Goal: Information Seeking & Learning: Learn about a topic

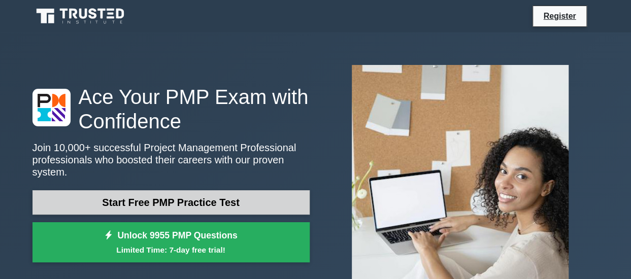
click at [182, 203] on link "Start Free PMP Practice Test" at bounding box center [170, 202] width 277 height 24
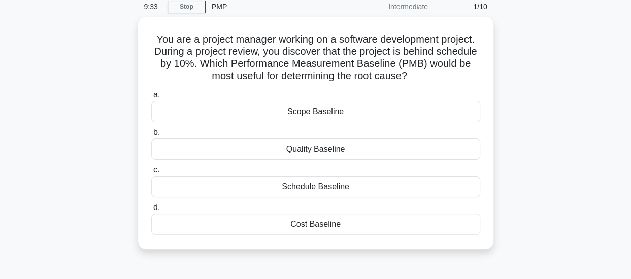
scroll to position [44, 0]
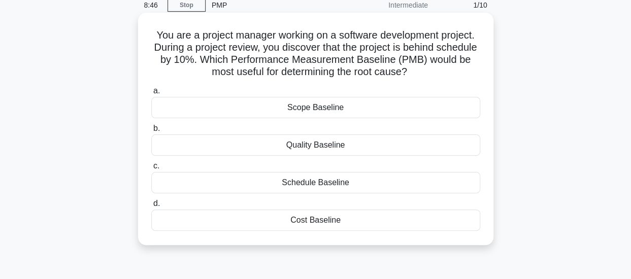
click at [313, 186] on div "Schedule Baseline" at bounding box center [315, 182] width 329 height 21
click at [151, 170] on input "c. Schedule Baseline" at bounding box center [151, 166] width 0 height 7
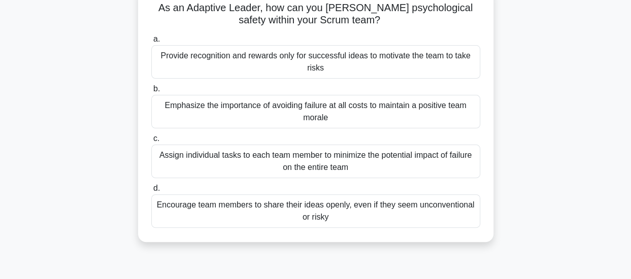
scroll to position [72, 0]
click at [387, 117] on div "Emphasize the importance of avoiding failure at all costs to maintain a positiv…" at bounding box center [315, 111] width 329 height 34
click at [151, 92] on input "b. Emphasize the importance of avoiding failure at all costs to maintain a posi…" at bounding box center [151, 88] width 0 height 7
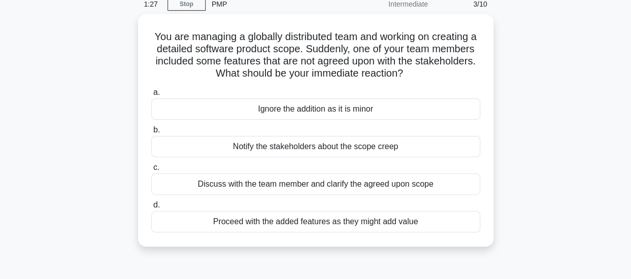
scroll to position [47, 0]
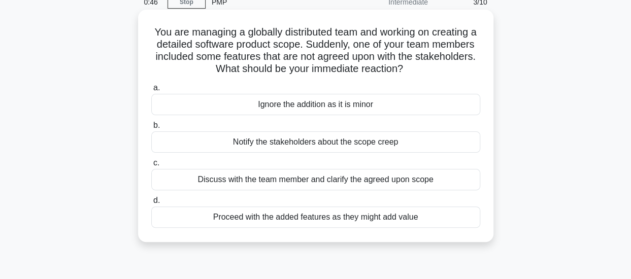
click at [421, 178] on div "Discuss with the team member and clarify the agreed upon scope" at bounding box center [315, 179] width 329 height 21
click at [151, 167] on input "c. Discuss with the team member and clarify the agreed upon scope" at bounding box center [151, 163] width 0 height 7
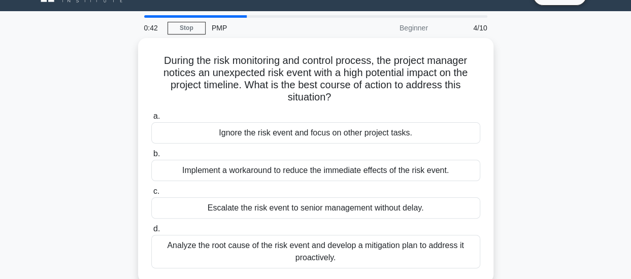
scroll to position [21, 0]
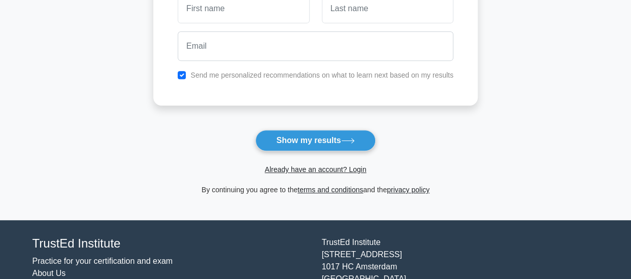
scroll to position [179, 0]
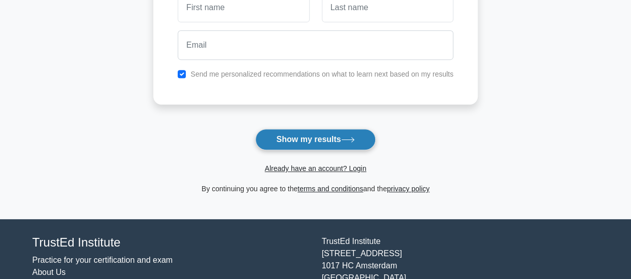
click at [347, 138] on icon at bounding box center [348, 140] width 14 height 6
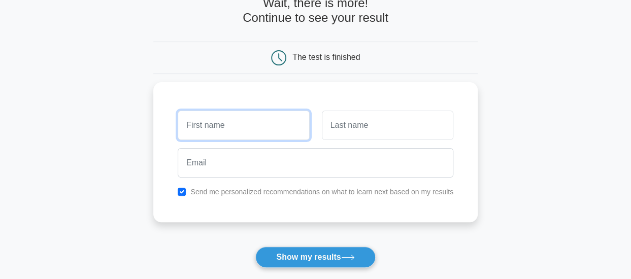
scroll to position [62, 0]
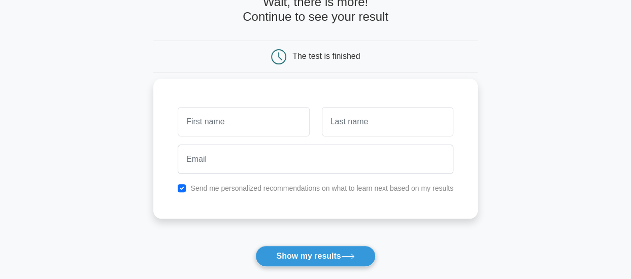
click at [272, 185] on label "Send me personalized recommendations on what to learn next based on my results" at bounding box center [321, 188] width 263 height 8
click at [183, 188] on input "checkbox" at bounding box center [182, 188] width 8 height 8
checkbox input "false"
click at [213, 120] on input "text" at bounding box center [244, 121] width 132 height 29
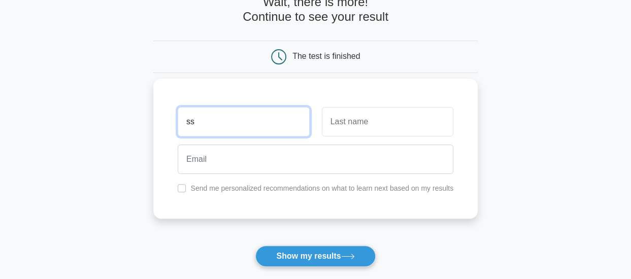
type input "ss"
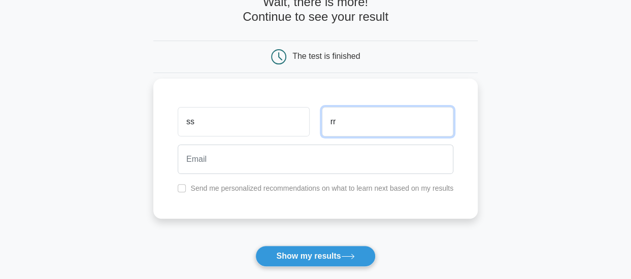
type input "rr"
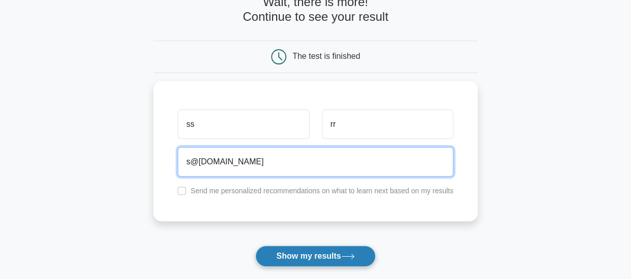
type input "s@yahoo.com"
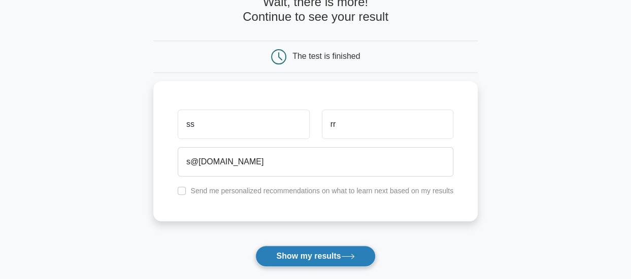
click at [320, 254] on button "Show my results" at bounding box center [315, 256] width 120 height 21
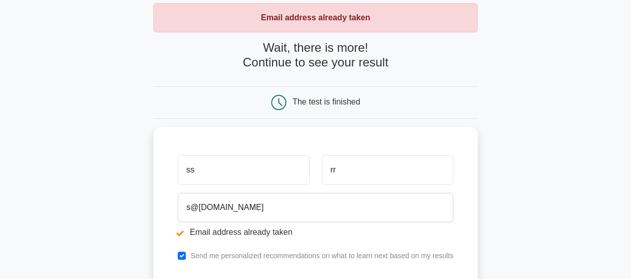
scroll to position [55, 0]
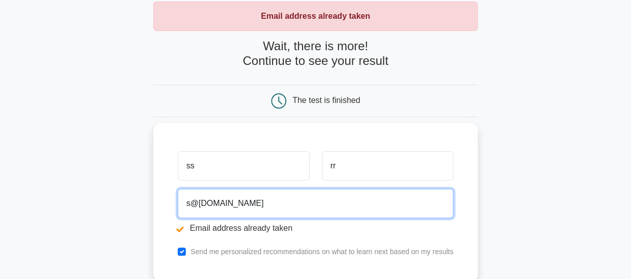
click at [190, 202] on input "s@yahoo.com" at bounding box center [316, 203] width 276 height 29
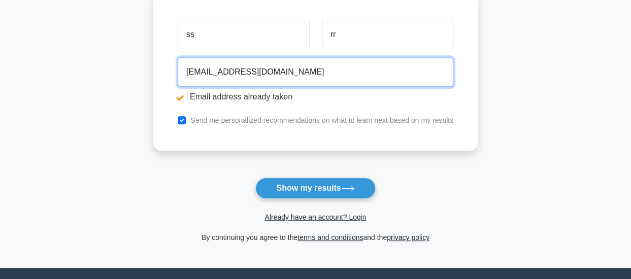
scroll to position [189, 0]
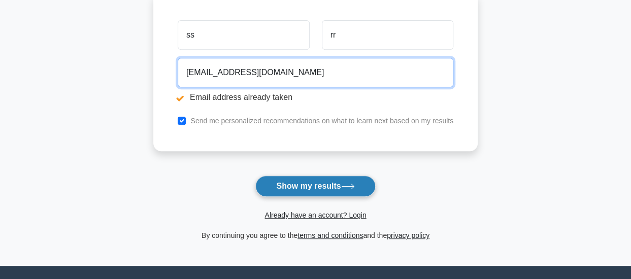
type input "st@yahoo.com"
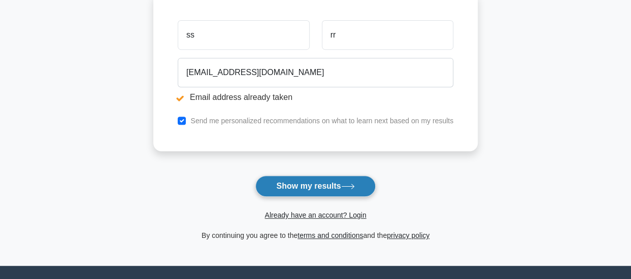
click at [311, 183] on button "Show my results" at bounding box center [315, 186] width 120 height 21
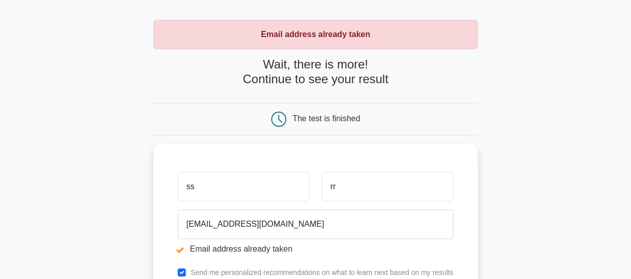
scroll to position [38, 0]
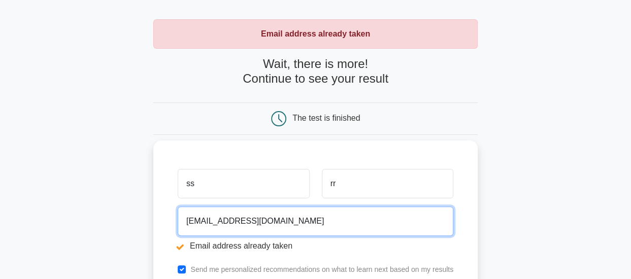
click at [192, 221] on input "st@yahoo.com" at bounding box center [316, 221] width 276 height 29
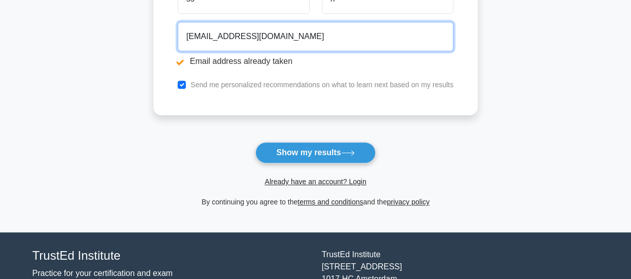
scroll to position [225, 0]
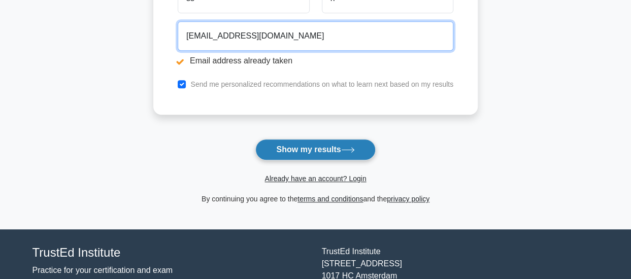
type input "st123@yahoo.com"
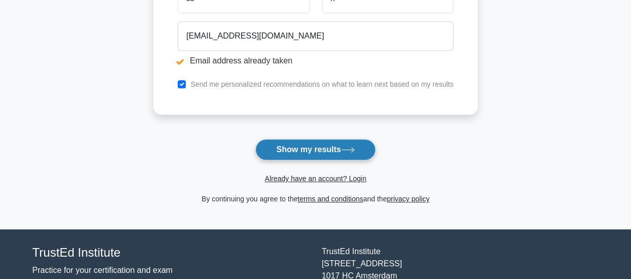
click at [291, 148] on button "Show my results" at bounding box center [315, 149] width 120 height 21
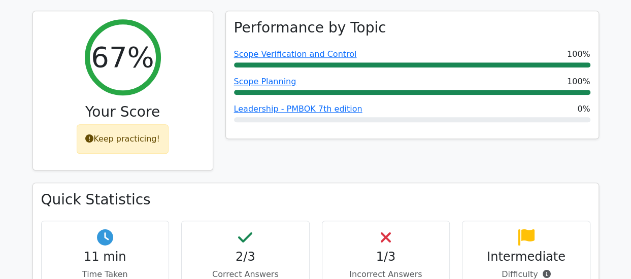
scroll to position [450, 0]
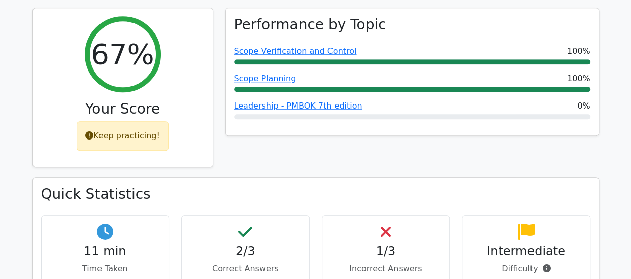
click at [380, 215] on div "1/3 Incorrect Answers" at bounding box center [386, 249] width 128 height 69
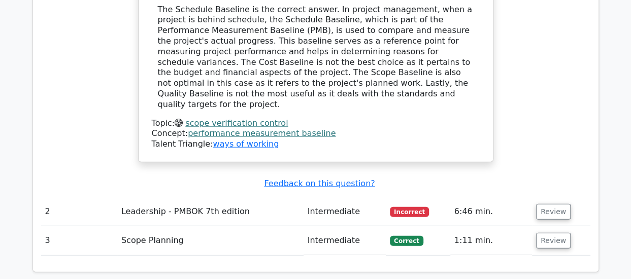
scroll to position [1115, 0]
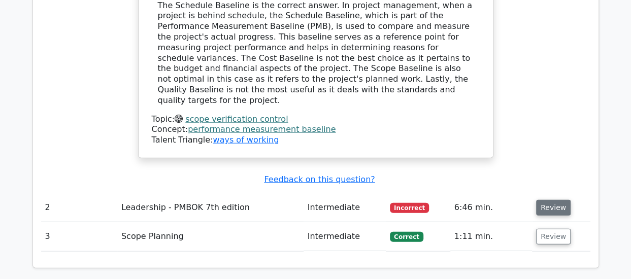
click at [547, 200] on button "Review" at bounding box center [553, 208] width 35 height 16
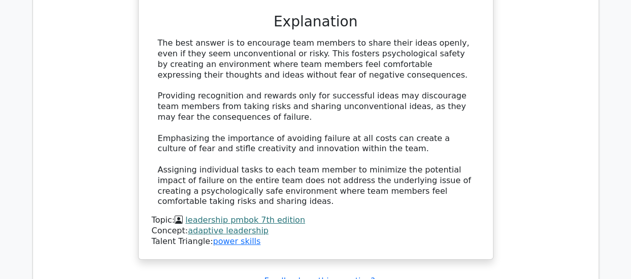
scroll to position [1564, 0]
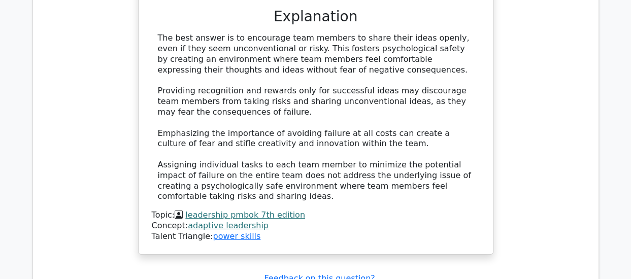
click at [268, 210] on link "leadership pmbok 7th edition" at bounding box center [245, 215] width 120 height 10
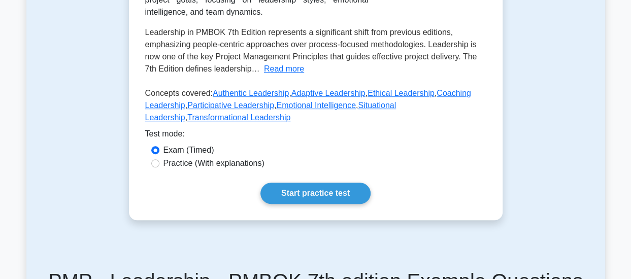
scroll to position [250, 0]
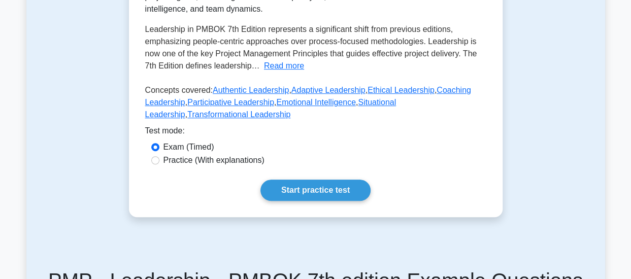
click at [236, 159] on label "Practice (With explanations)" at bounding box center [213, 160] width 101 height 12
click at [159, 159] on input "Practice (With explanations)" at bounding box center [155, 160] width 8 height 8
radio input "true"
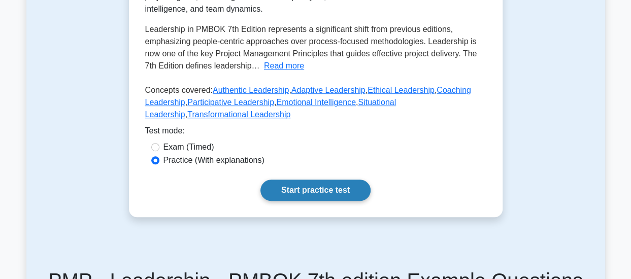
click at [310, 191] on link "Start practice test" at bounding box center [315, 190] width 110 height 21
